Goal: Book appointment/travel/reservation

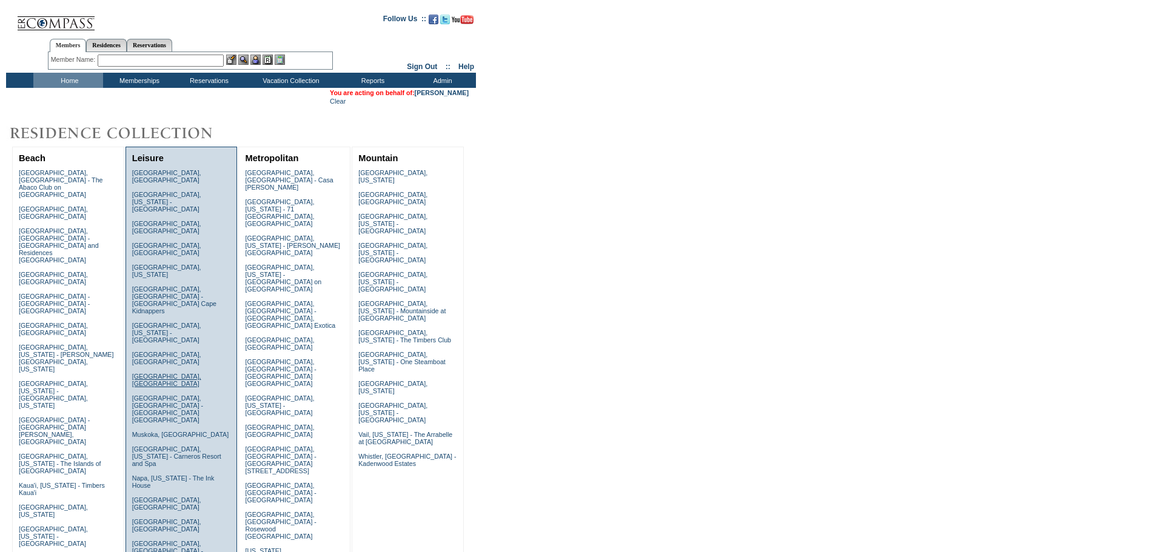
click at [179, 373] on link "[GEOGRAPHIC_DATA], [GEOGRAPHIC_DATA]" at bounding box center [166, 380] width 69 height 15
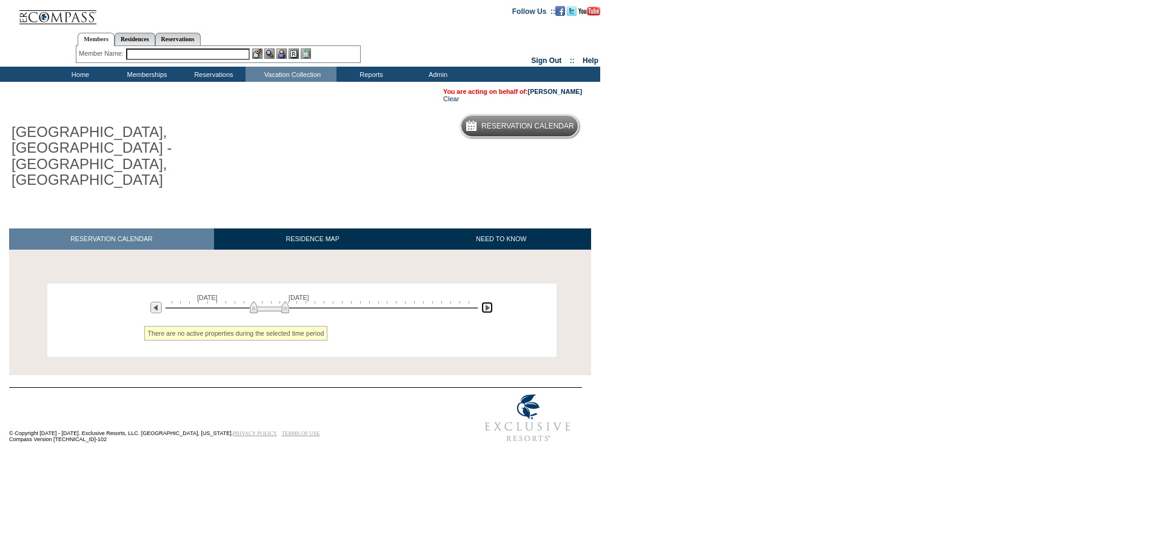
click at [487, 302] on img at bounding box center [487, 308] width 12 height 12
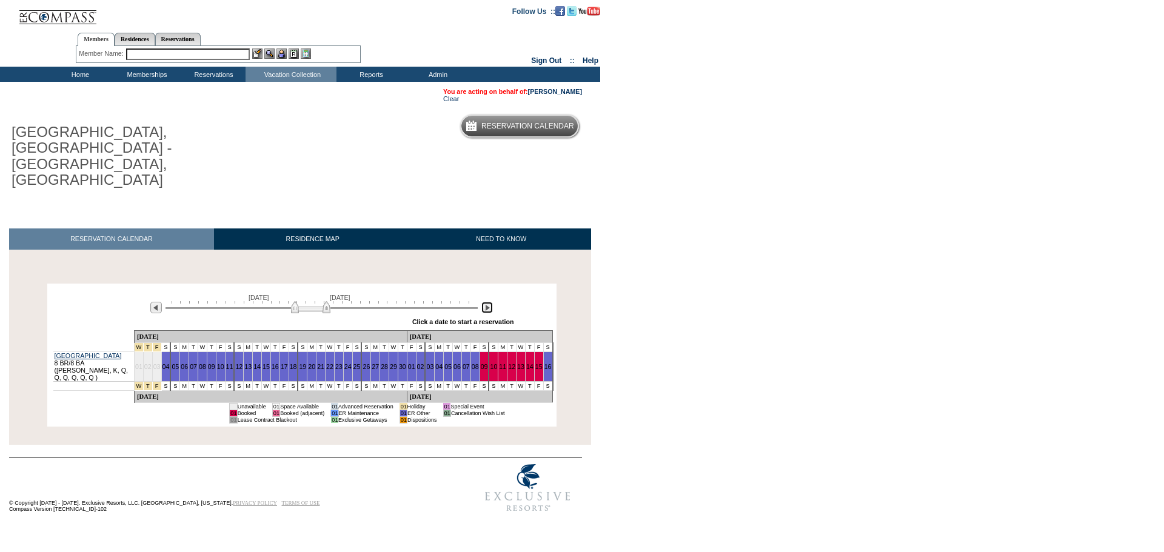
click at [487, 302] on img at bounding box center [487, 308] width 12 height 12
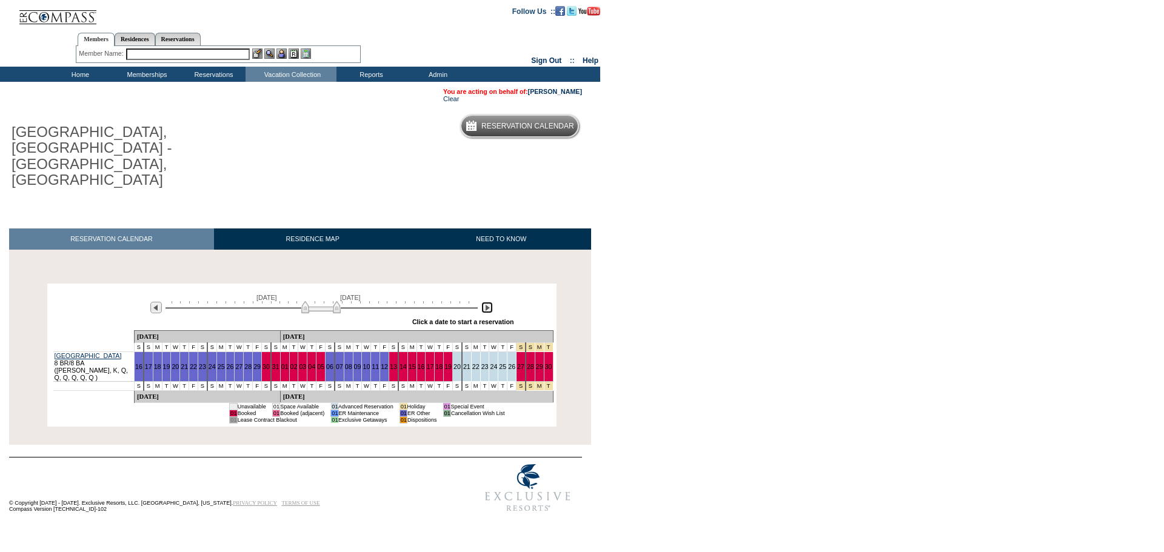
click at [489, 302] on img at bounding box center [487, 308] width 12 height 12
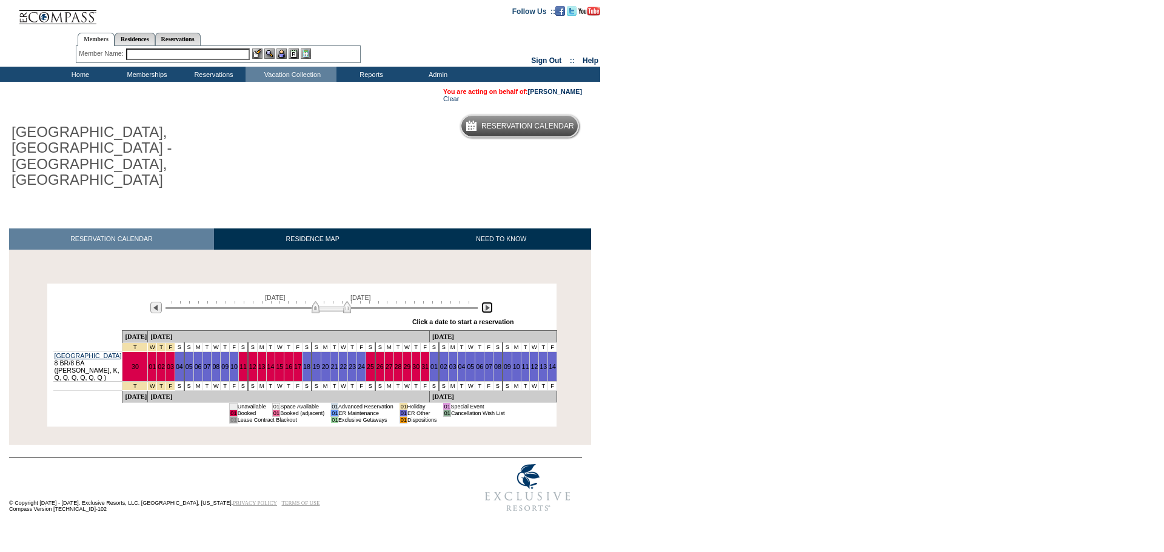
click at [489, 302] on img at bounding box center [487, 308] width 12 height 12
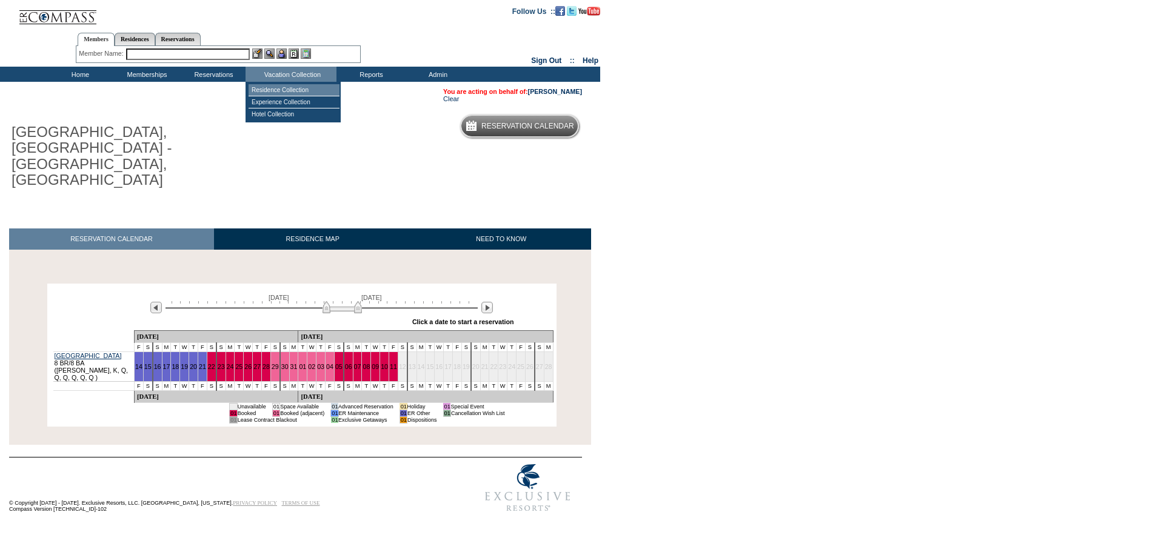
click at [275, 85] on td "Residence Collection" at bounding box center [294, 90] width 91 height 12
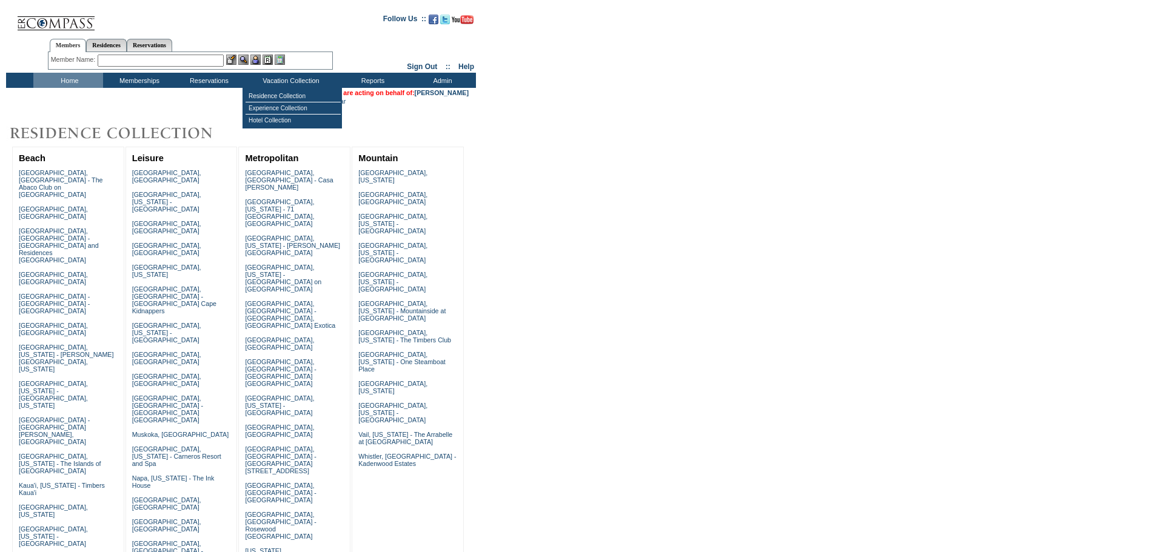
scroll to position [292, 0]
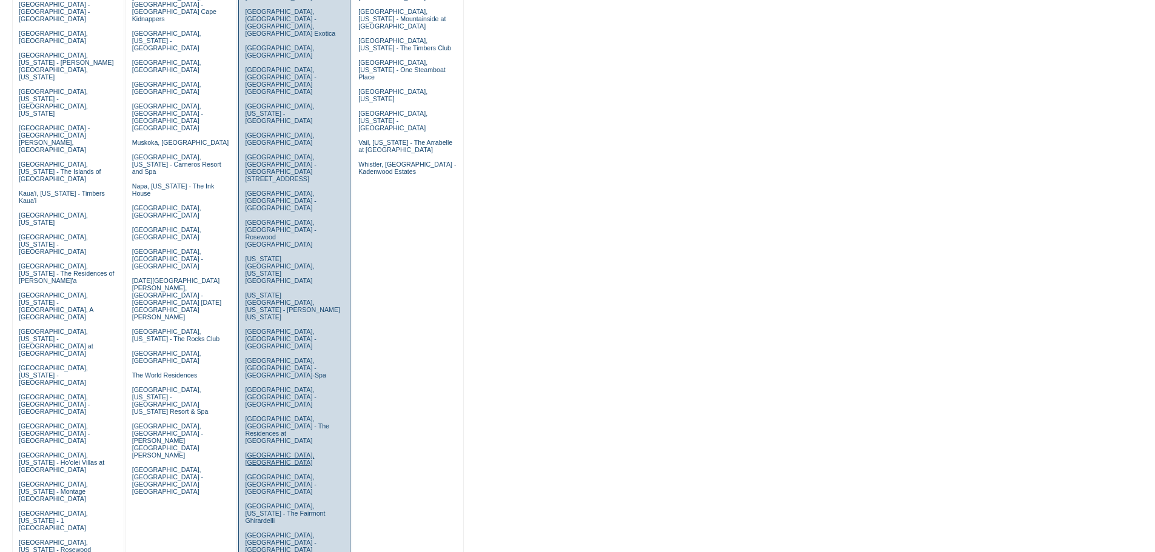
click at [281, 452] on link "[GEOGRAPHIC_DATA], [GEOGRAPHIC_DATA]" at bounding box center [279, 459] width 69 height 15
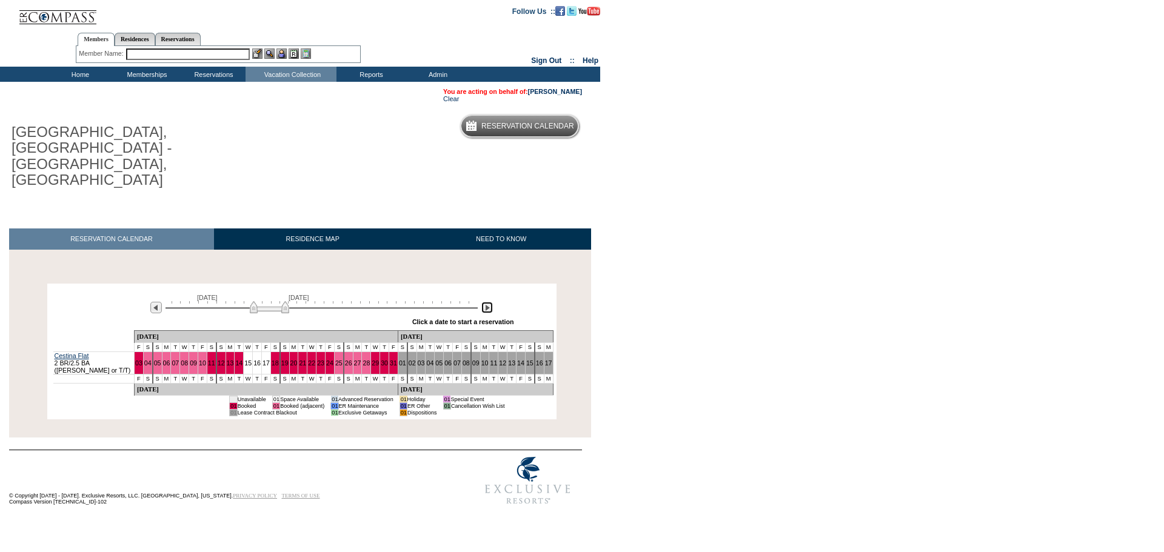
click at [484, 302] on img at bounding box center [487, 308] width 12 height 12
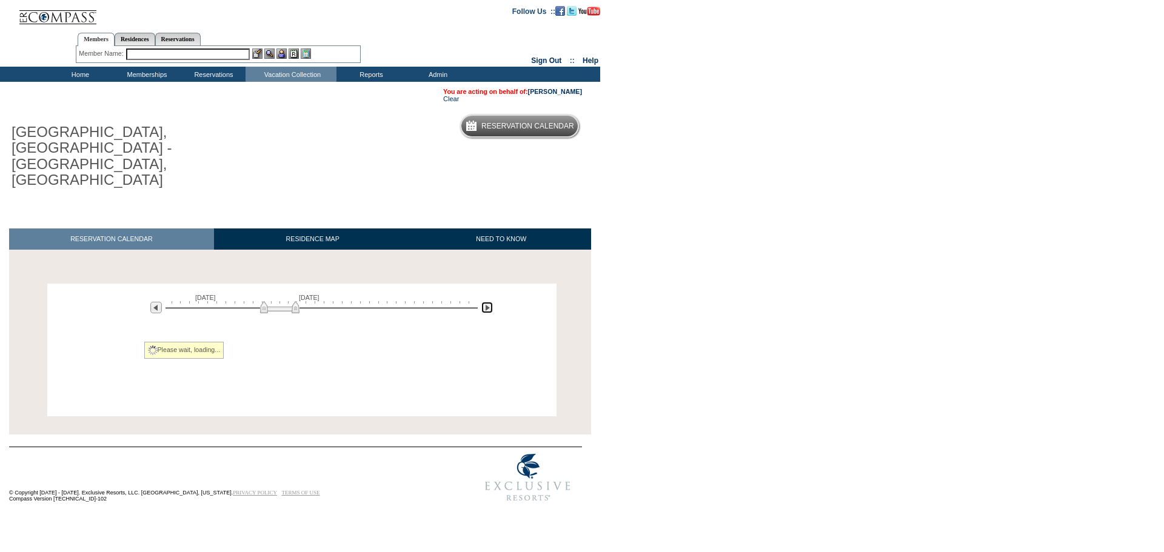
click at [484, 302] on img at bounding box center [487, 308] width 12 height 12
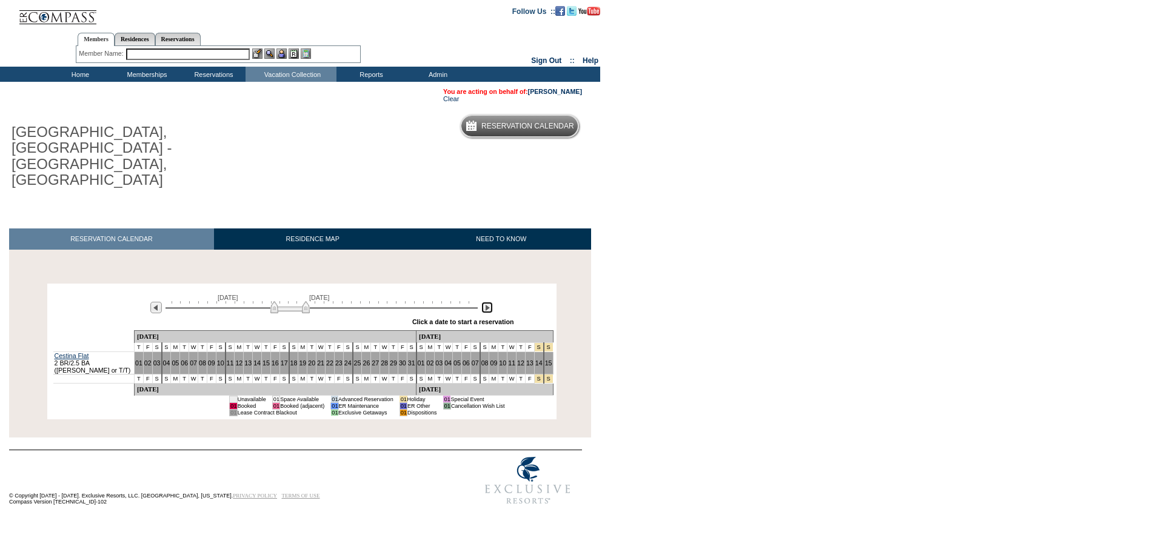
click at [484, 302] on img at bounding box center [487, 308] width 12 height 12
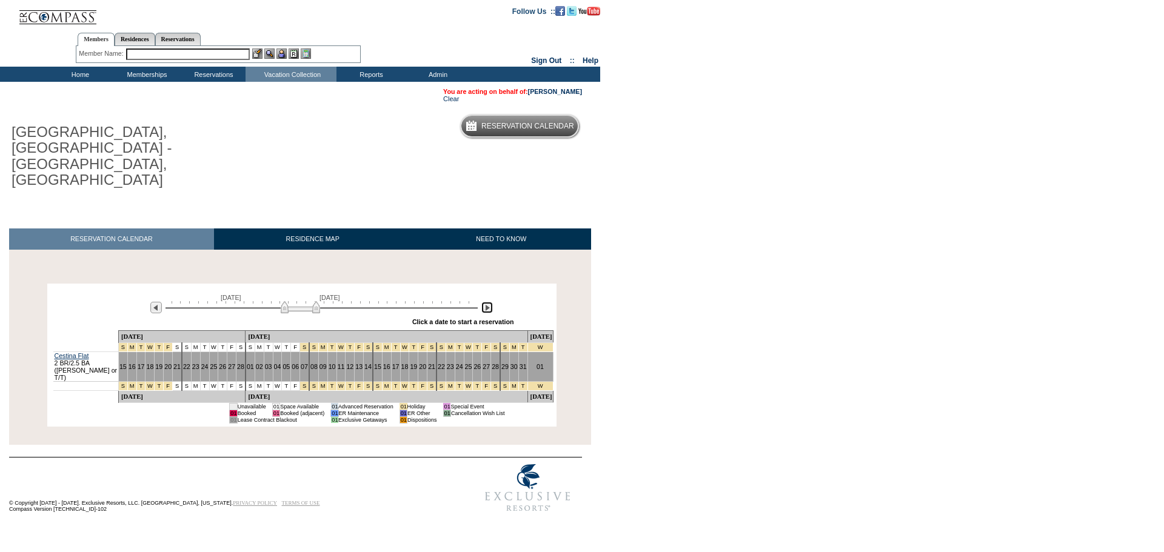
click at [484, 302] on img at bounding box center [487, 308] width 12 height 12
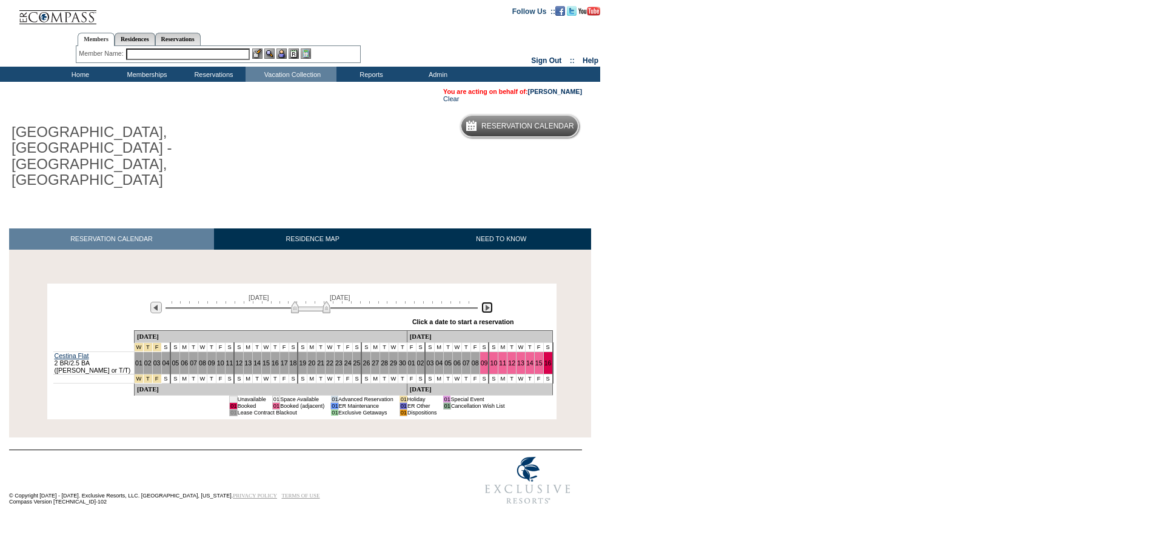
click at [484, 302] on img at bounding box center [487, 308] width 12 height 12
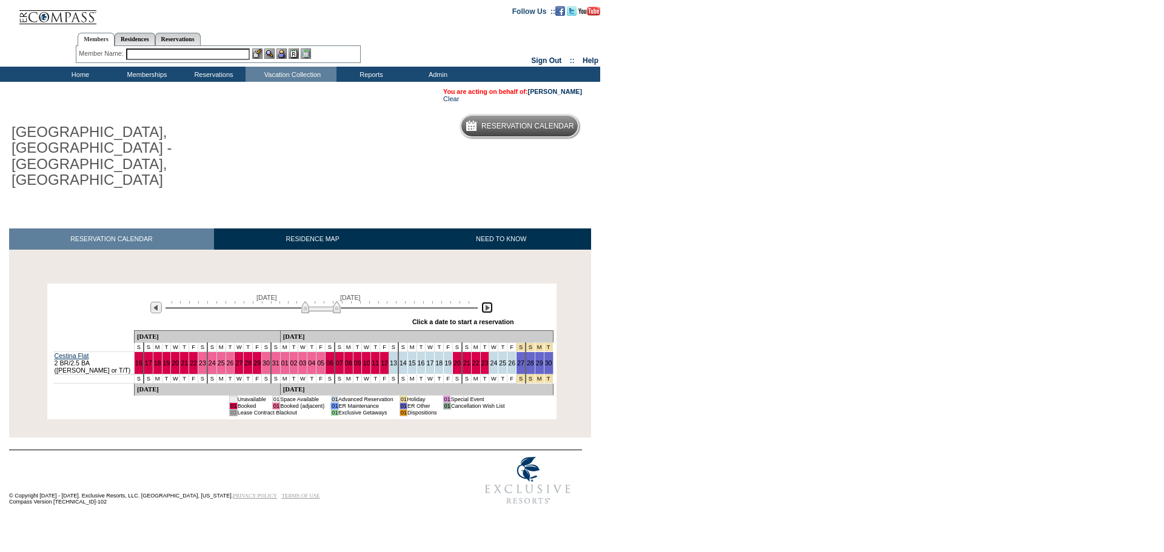
click at [492, 302] on img at bounding box center [487, 308] width 12 height 12
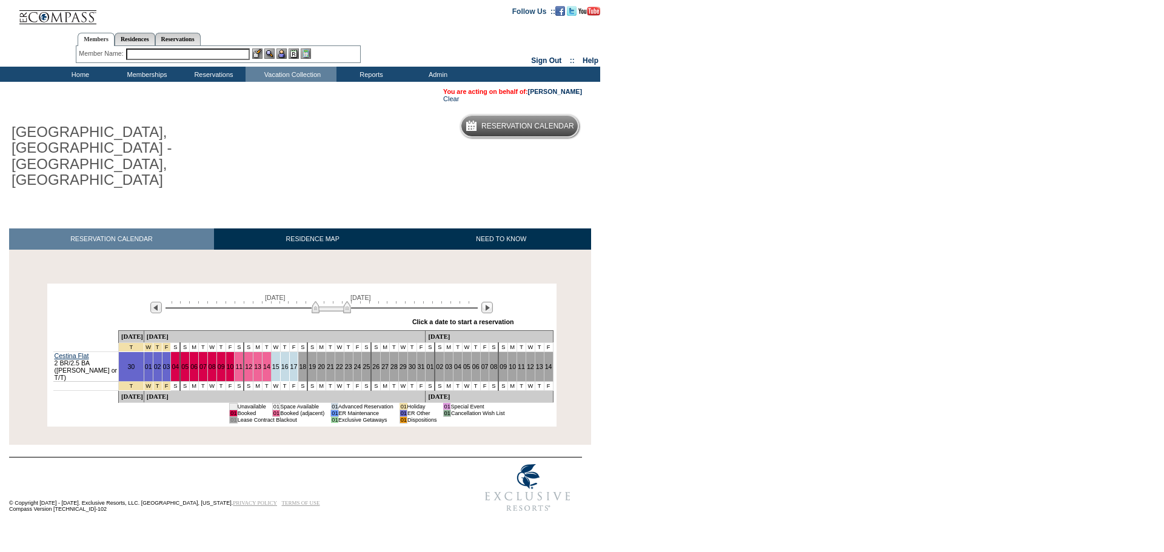
click at [480, 301] on div at bounding box center [487, 307] width 14 height 13
click at [486, 302] on img at bounding box center [487, 308] width 12 height 12
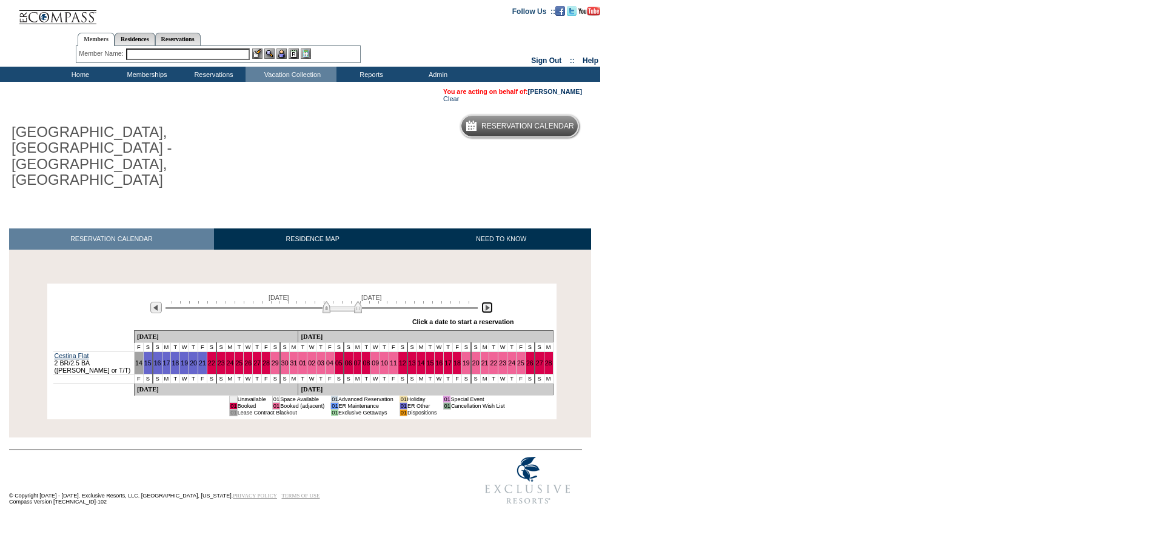
click at [486, 302] on img at bounding box center [487, 308] width 12 height 12
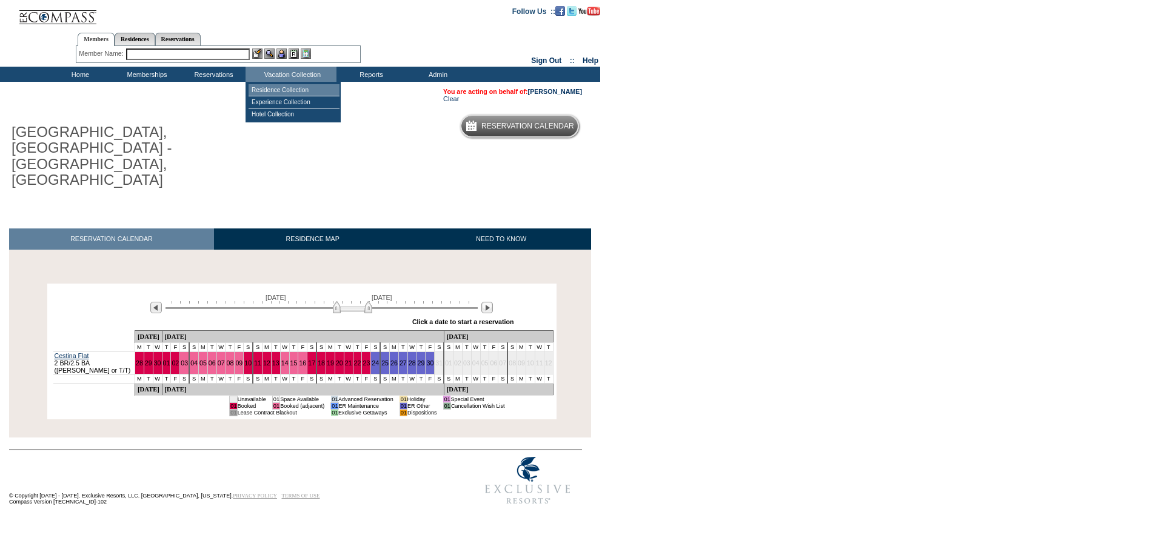
click at [295, 89] on td "Residence Collection" at bounding box center [294, 90] width 91 height 12
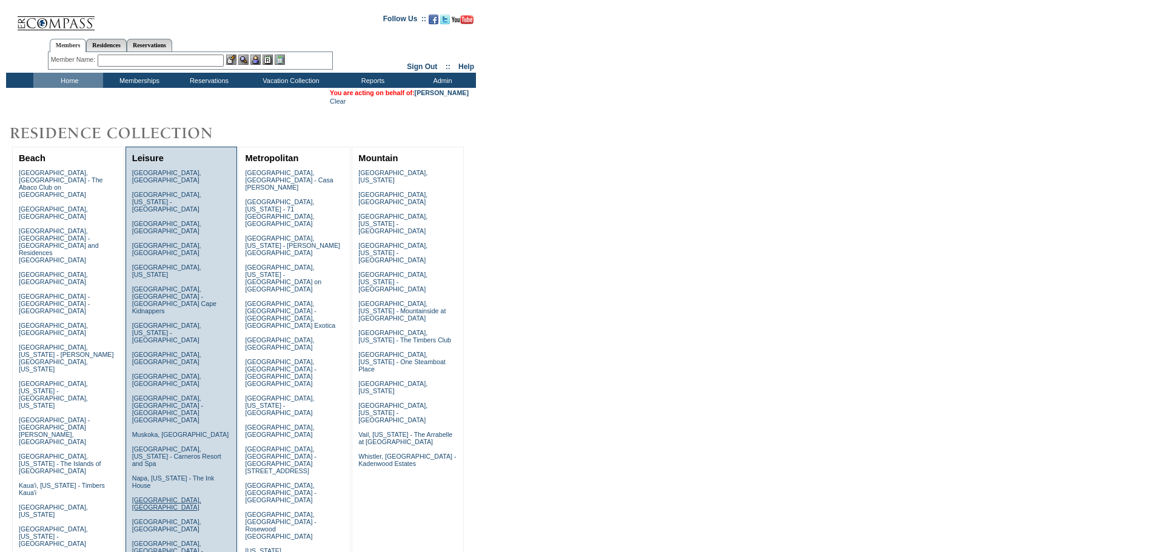
click at [158, 497] on link "[GEOGRAPHIC_DATA], [GEOGRAPHIC_DATA]" at bounding box center [166, 504] width 69 height 15
